Goal: Navigation & Orientation: Understand site structure

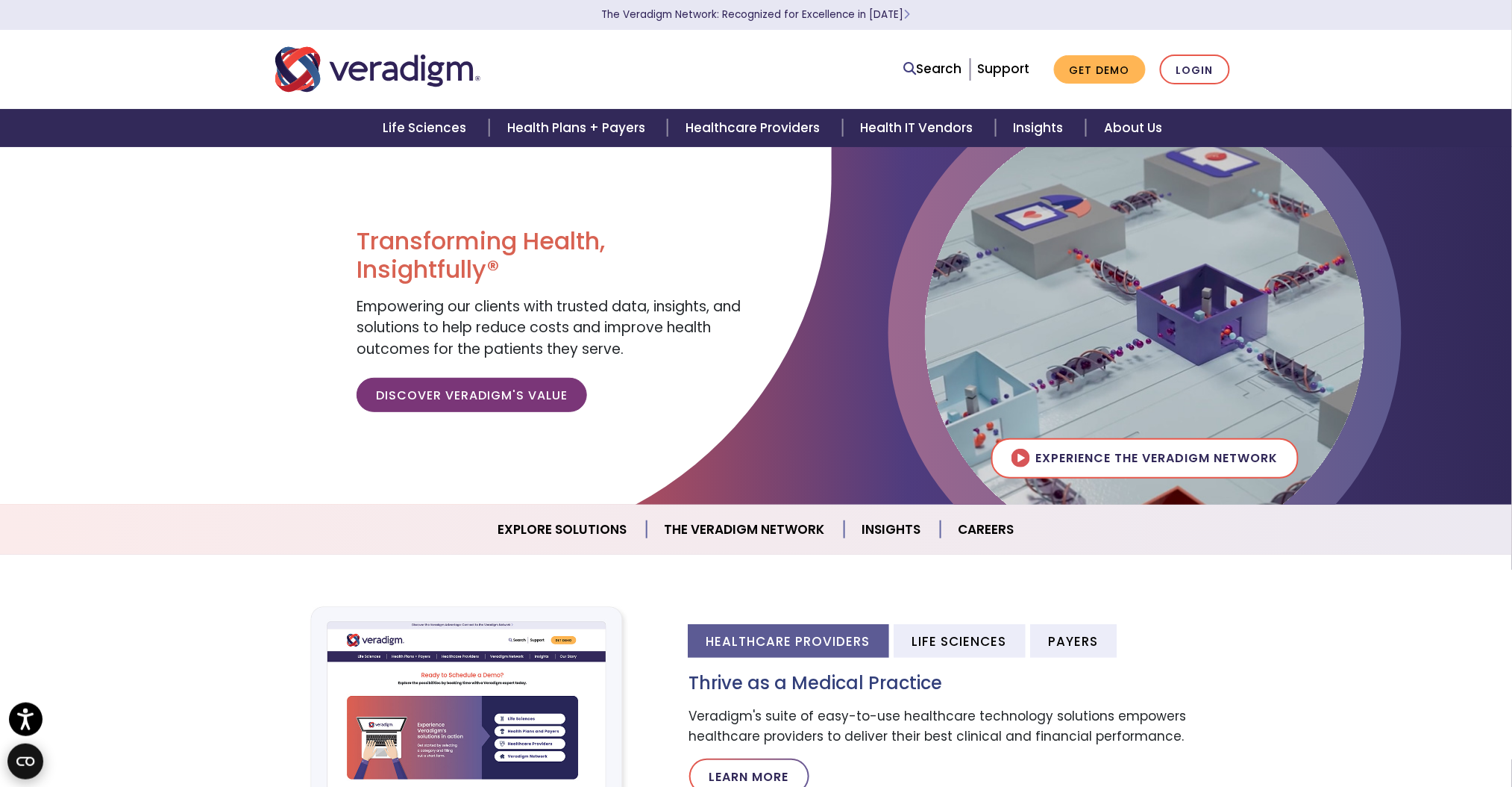
click at [22, 753] on circle "Open CMP widget" at bounding box center [25, 761] width 36 height 36
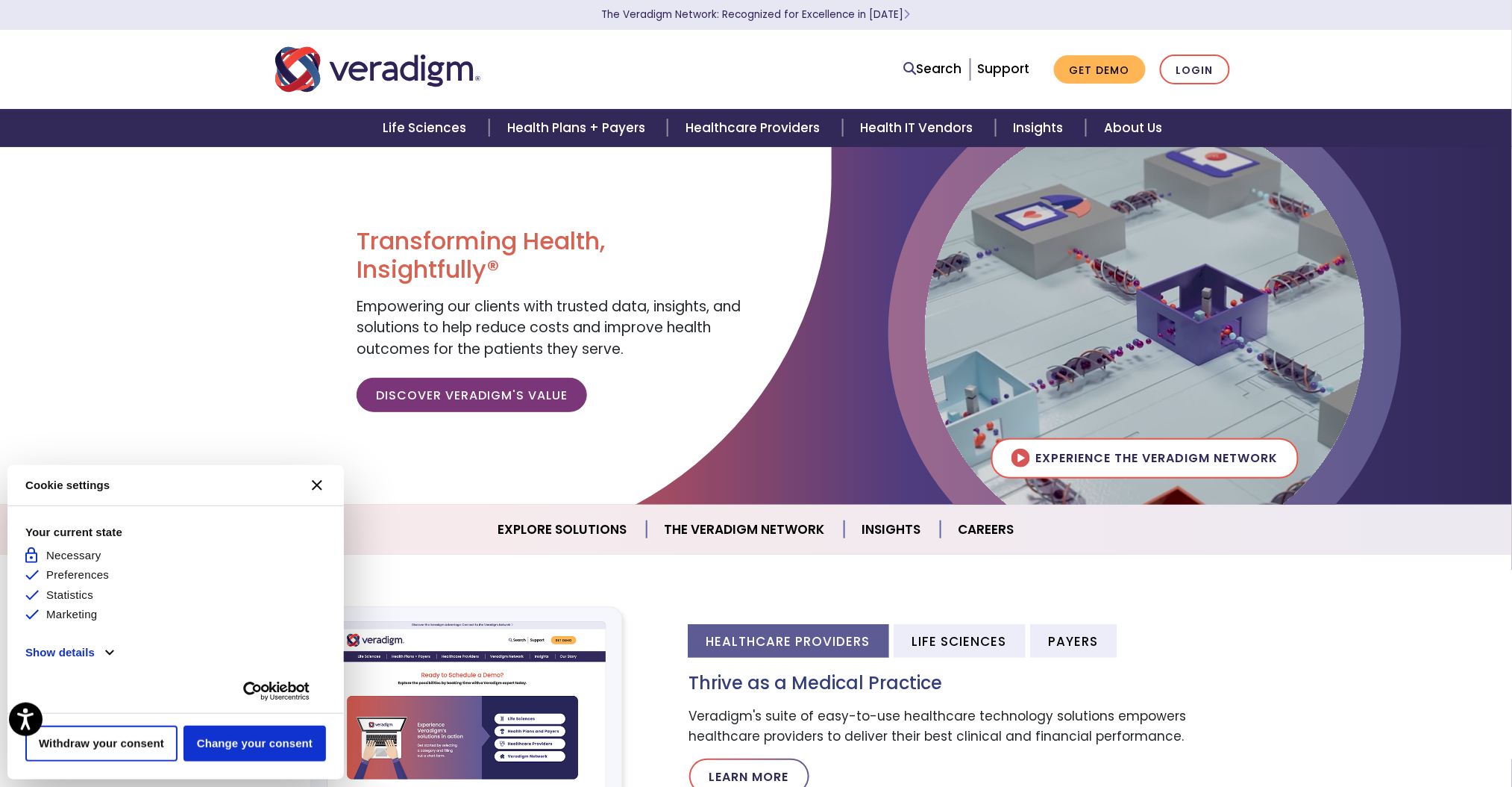
click at [22, 753] on div "Cookie settings [#WIDGET_ICON_CROSS#] Your current state Allowed and not custom…" at bounding box center [176, 622] width 337 height 315
click at [222, 744] on button "Change your consent" at bounding box center [255, 743] width 142 height 36
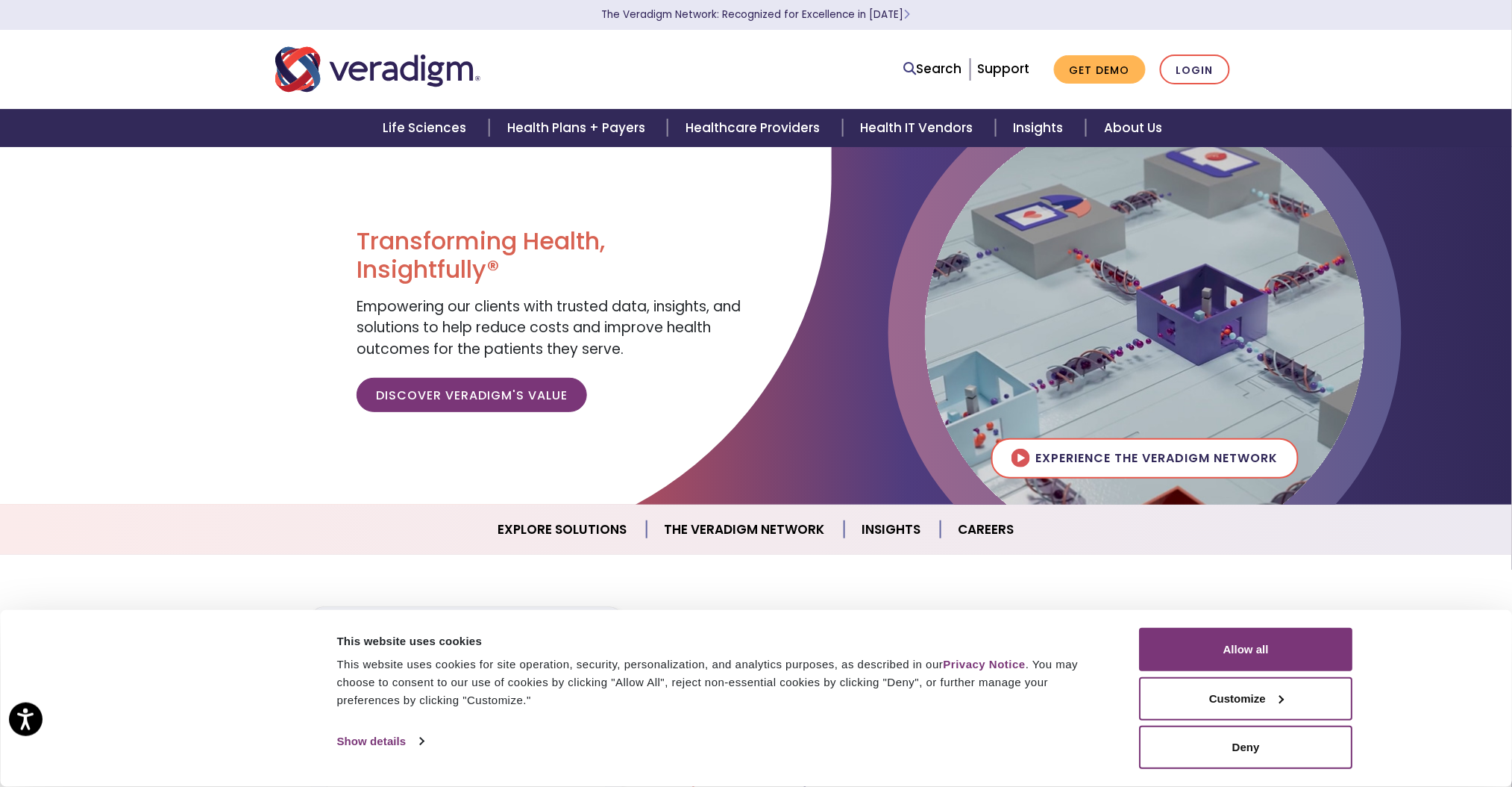
click at [514, 704] on div "This website uses cookies for site operation, security, personalization, and an…" at bounding box center [722, 682] width 769 height 54
click at [381, 735] on link "Show details" at bounding box center [381, 741] width 87 height 22
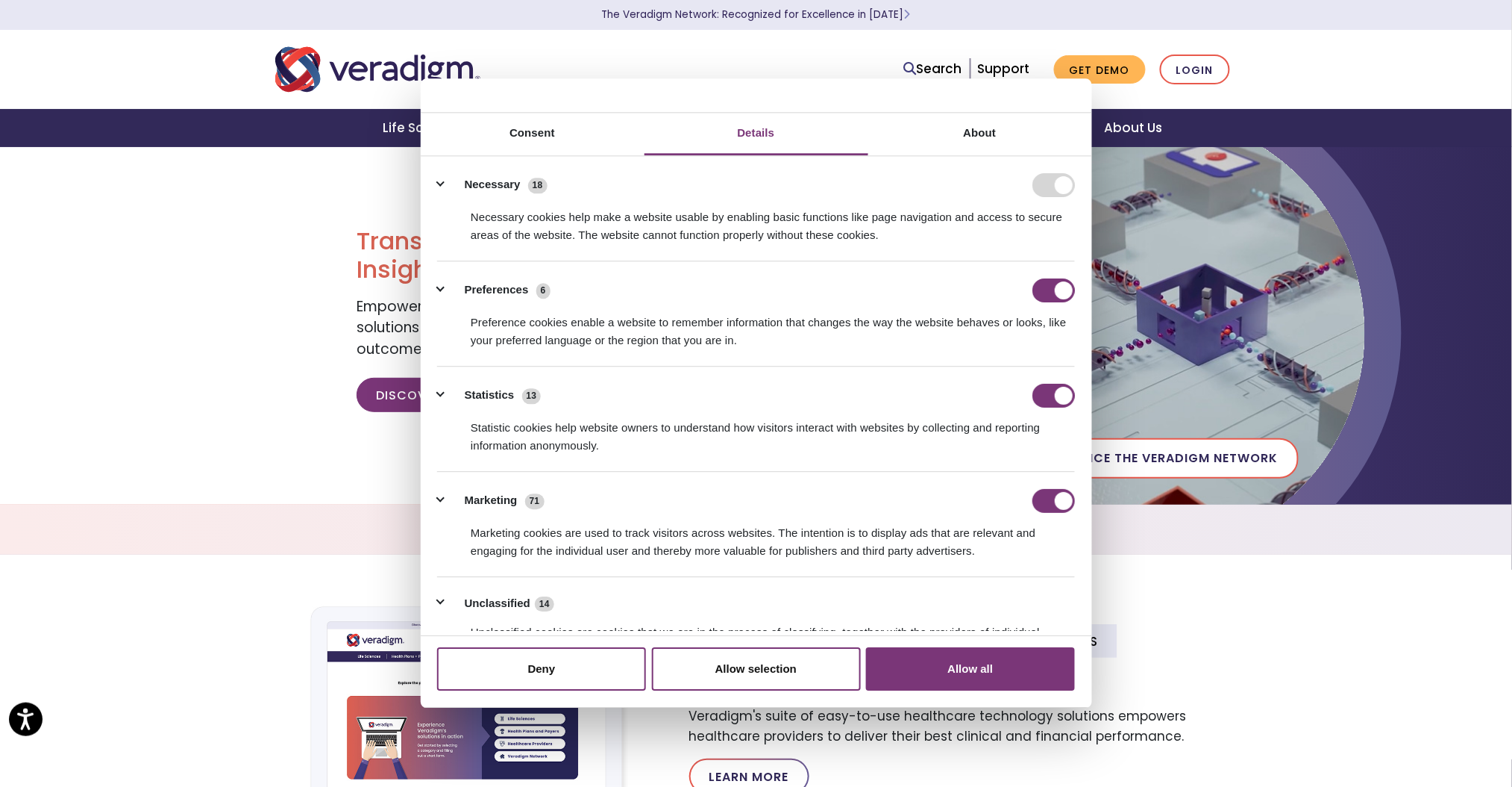
scroll to position [96, 0]
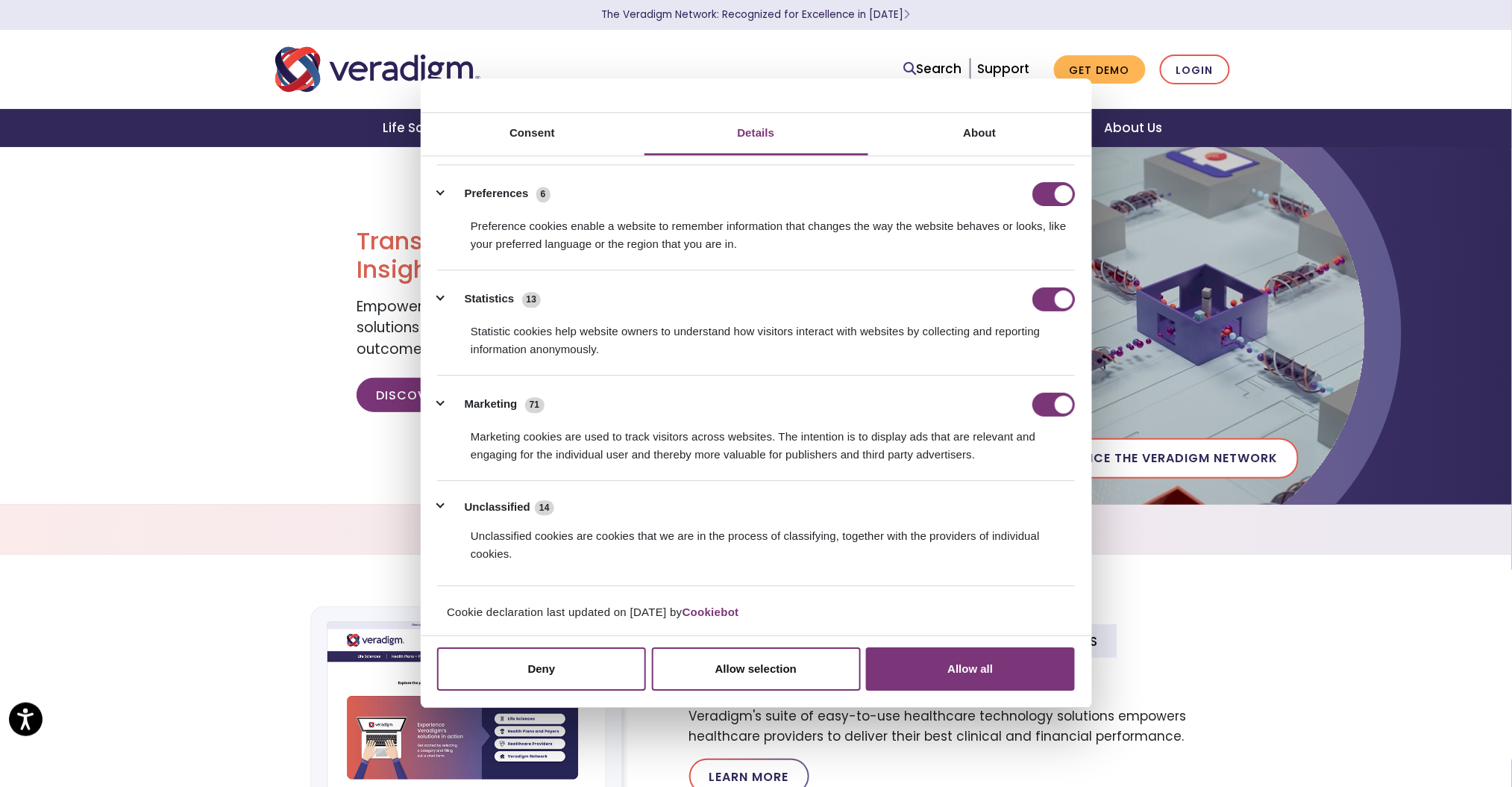
click at [443, 385] on li "Marketing 71 Marketing cookies are used to track visitors across websites. The …" at bounding box center [756, 427] width 638 height 105
click at [448, 418] on div "Marketing cookies are used to track visitors across websites. The intention is …" at bounding box center [756, 440] width 638 height 47
click at [477, 399] on label "Marketing" at bounding box center [491, 405] width 53 height 17
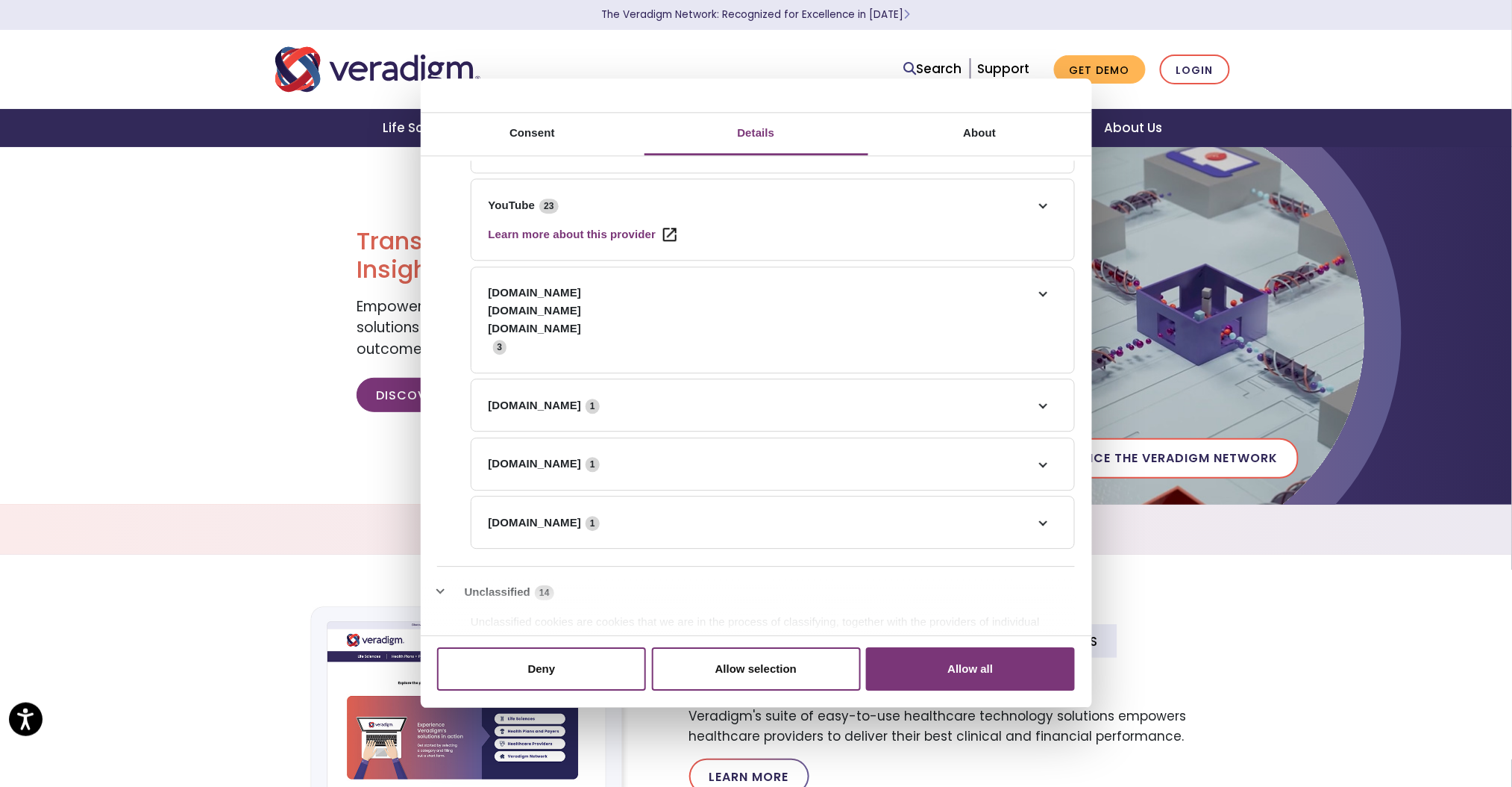
scroll to position [1814, 0]
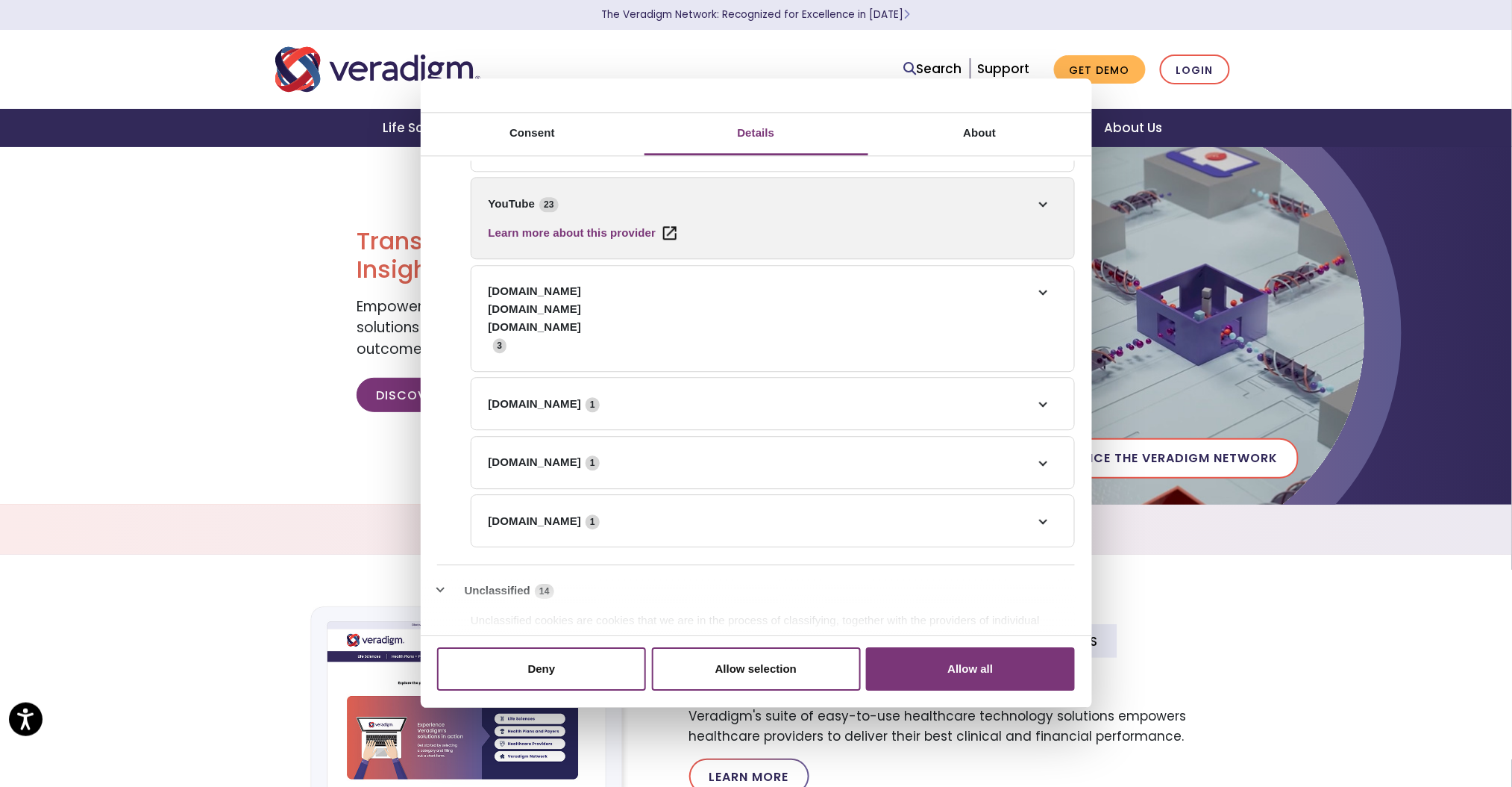
click at [883, 241] on li "YouTube 23 Learn more about this provider #-# Used to track user’s interaction …" at bounding box center [772, 217] width 604 height 82
click at [1043, 202] on link "YouTube 23" at bounding box center [773, 203] width 569 height 18
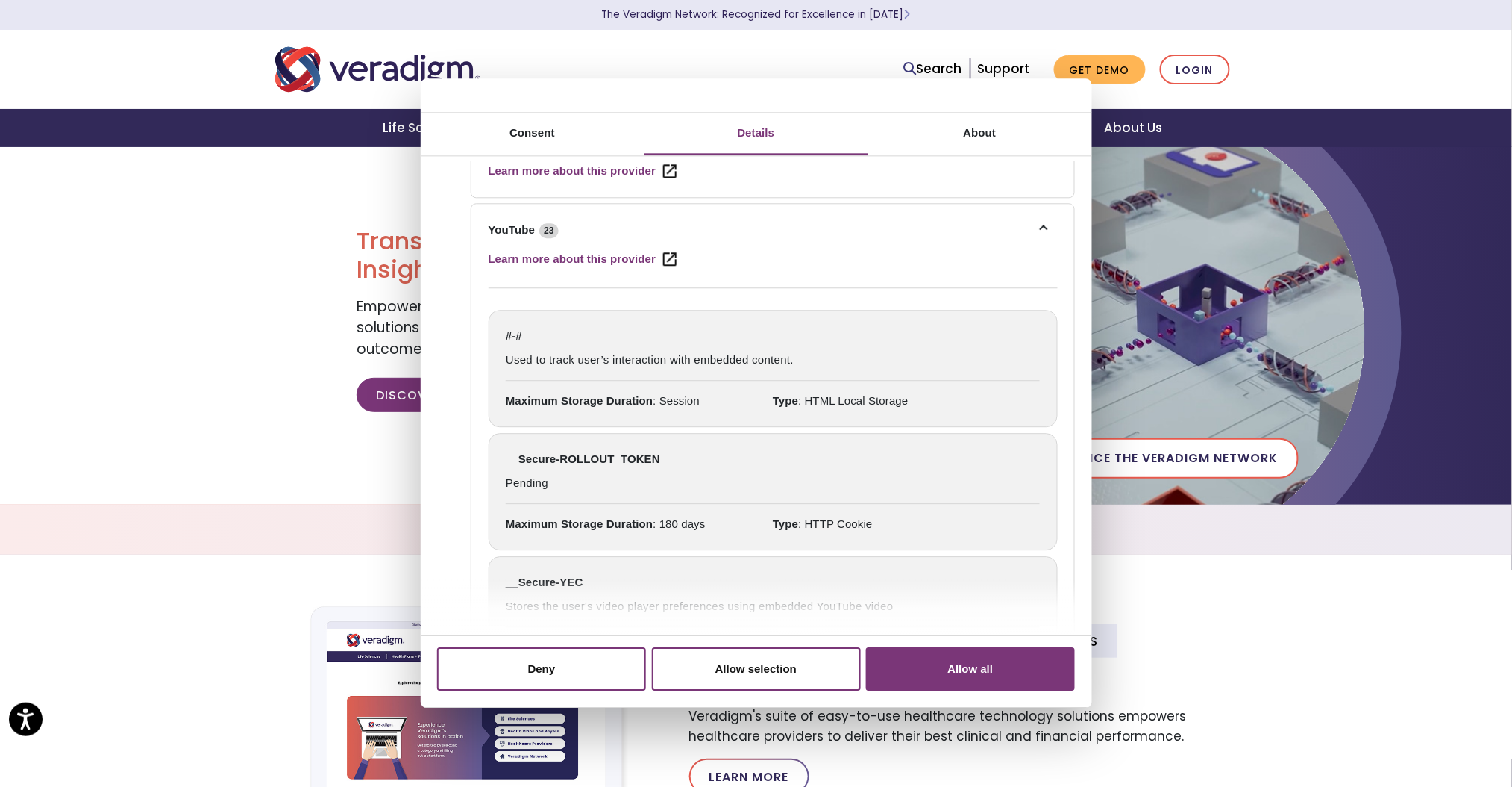
scroll to position [1787, 0]
click at [569, 363] on span "Used to track user’s interaction with embedded content." at bounding box center [772, 366] width 534 height 29
click at [996, 674] on button "Allow all" at bounding box center [970, 669] width 209 height 43
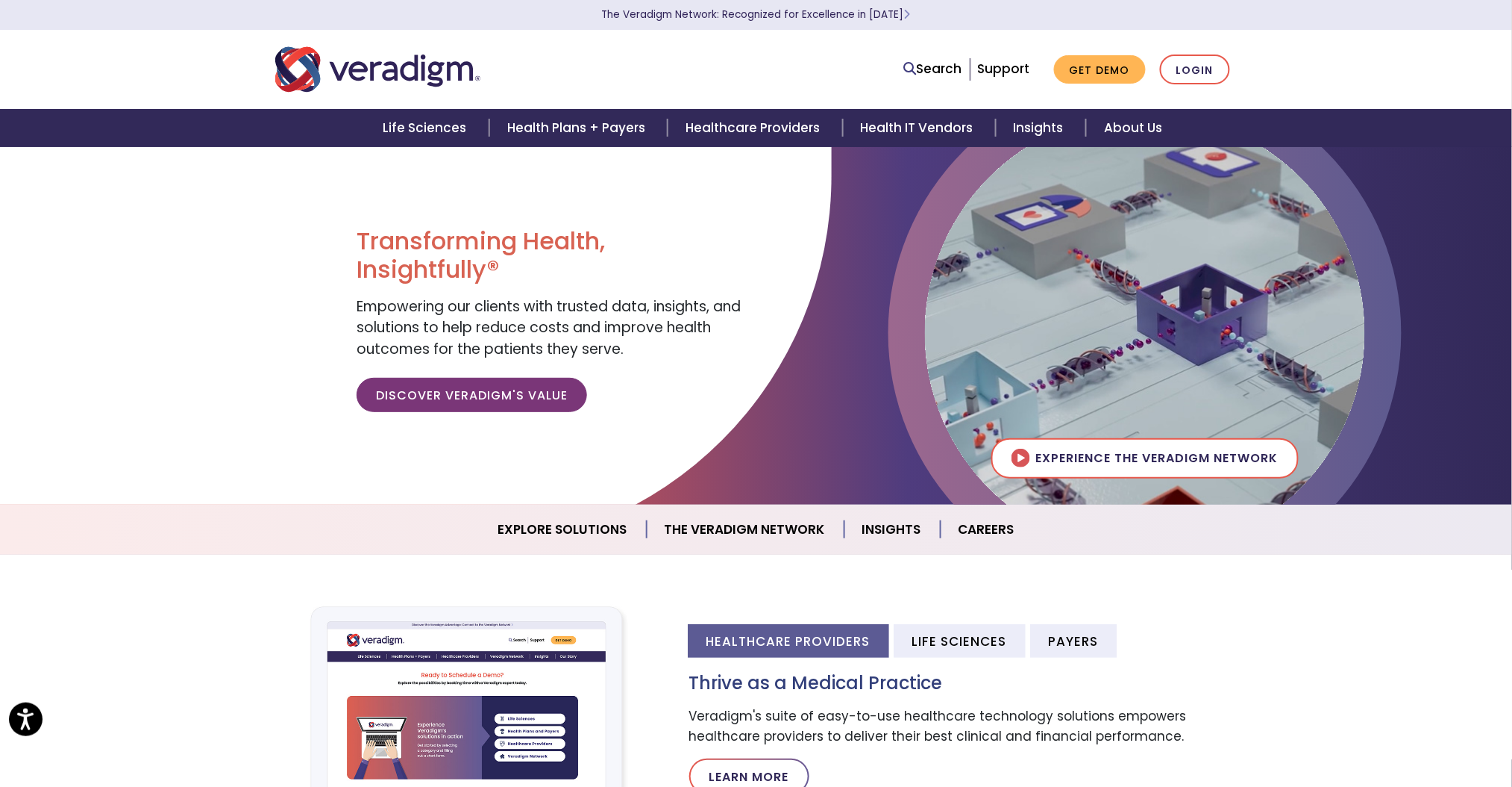
scroll to position [637, 35]
